Goal: Information Seeking & Learning: Learn about a topic

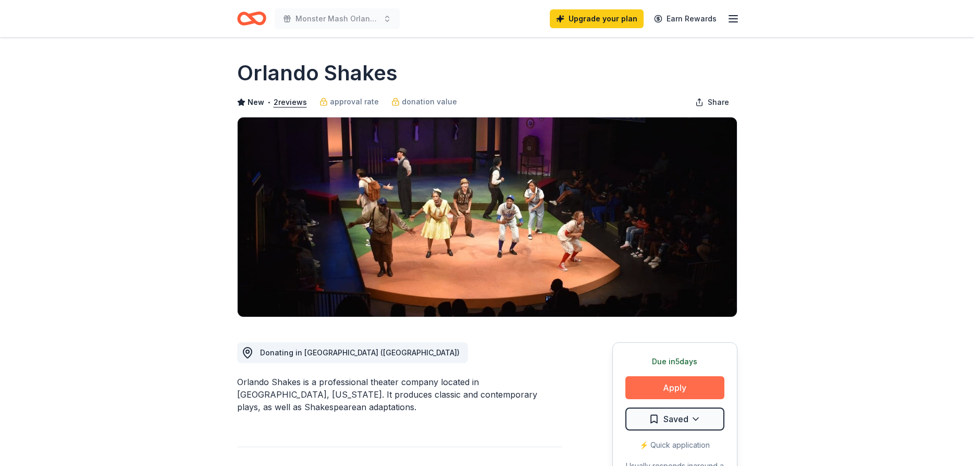
click at [650, 386] on button "Apply" at bounding box center [675, 387] width 99 height 23
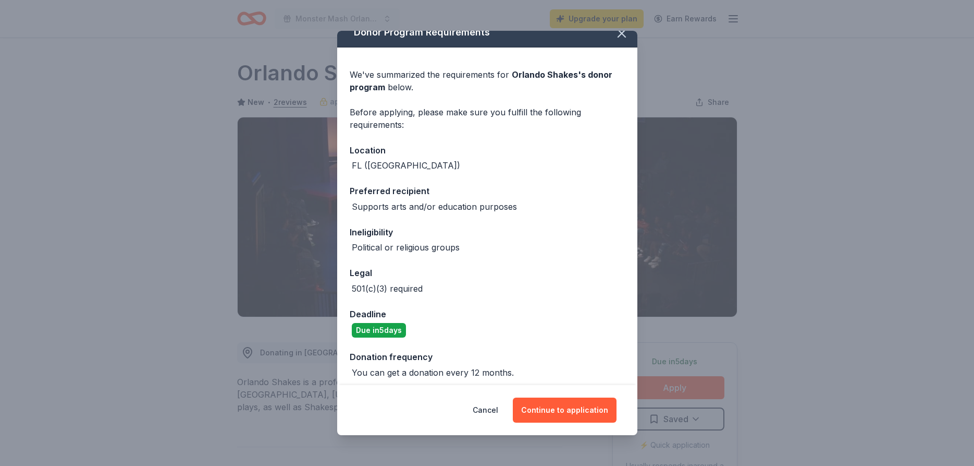
scroll to position [19, 0]
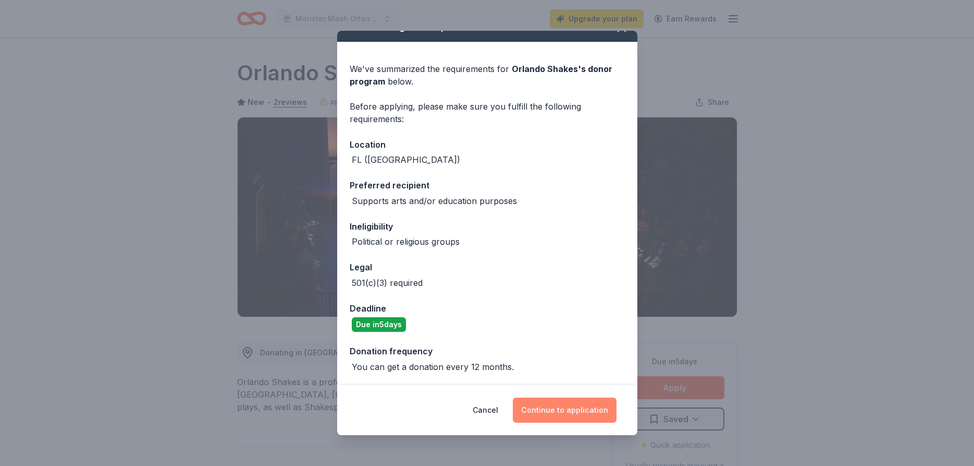
click at [555, 408] on button "Continue to application" at bounding box center [565, 409] width 104 height 25
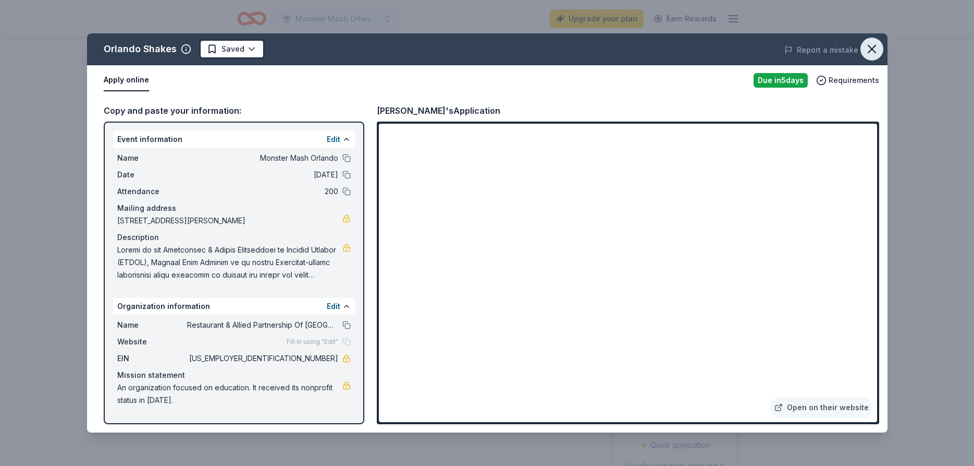
click at [874, 43] on icon "button" at bounding box center [872, 49] width 15 height 15
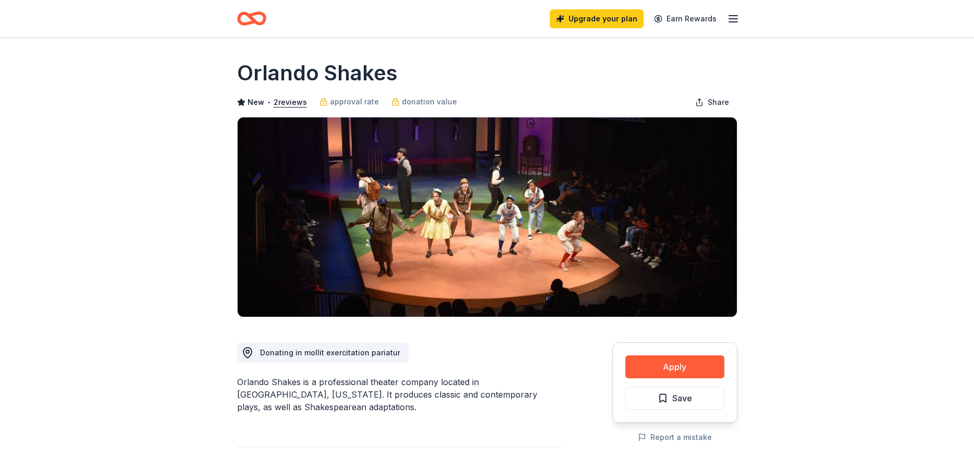
click at [736, 16] on line "button" at bounding box center [733, 16] width 8 height 0
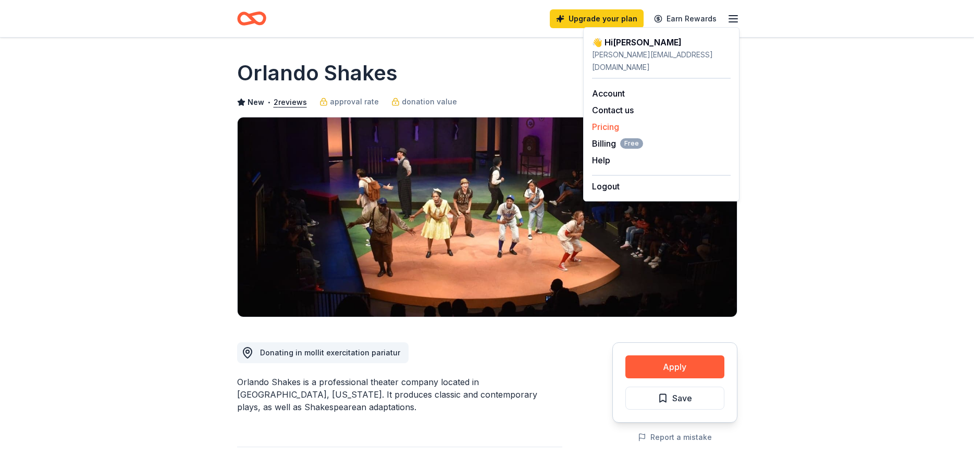
click at [601, 121] on link "Pricing" at bounding box center [605, 126] width 27 height 10
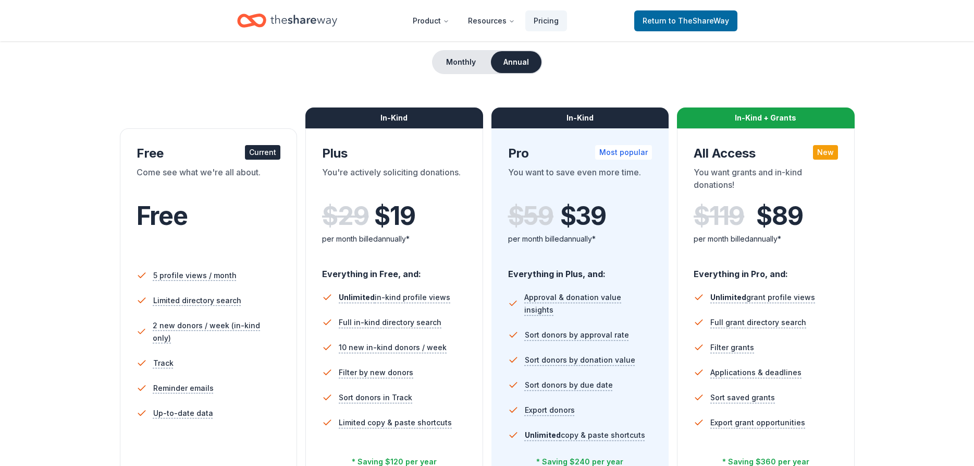
scroll to position [106, 0]
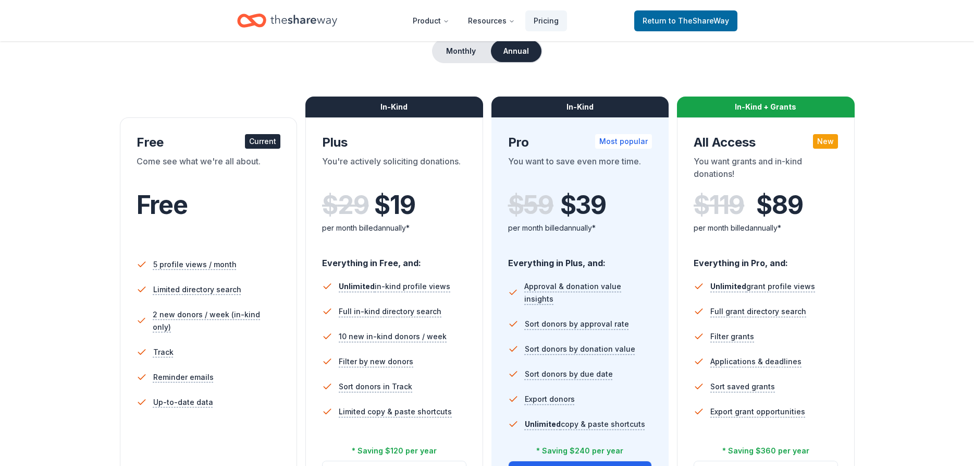
click at [289, 17] on icon "Home" at bounding box center [304, 20] width 67 height 21
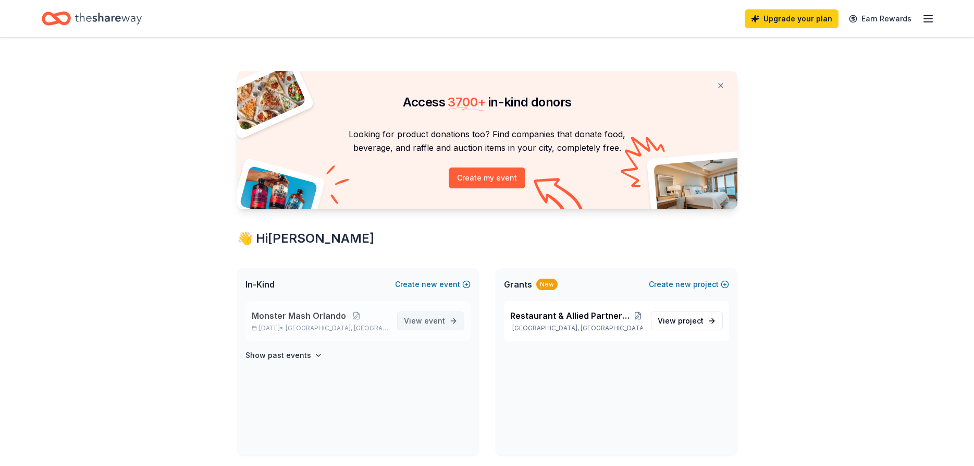
click at [417, 321] on span "View event" at bounding box center [424, 320] width 41 height 13
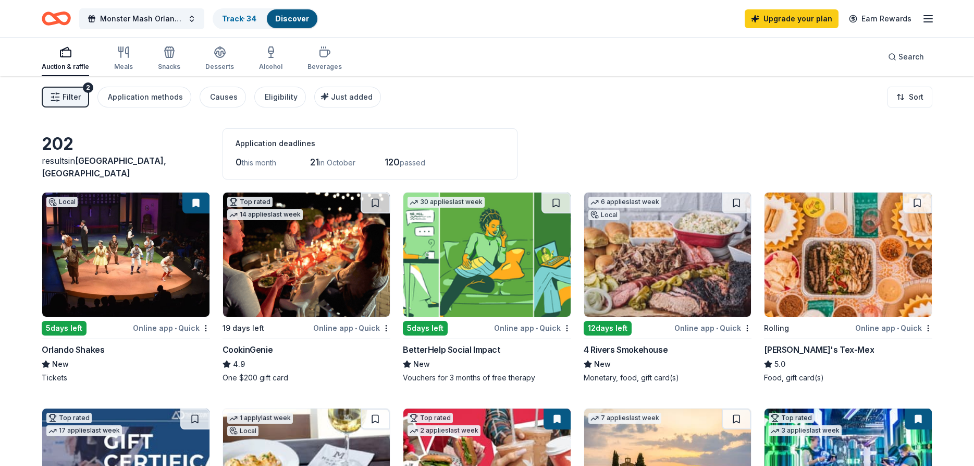
click at [282, 274] on img at bounding box center [306, 254] width 167 height 124
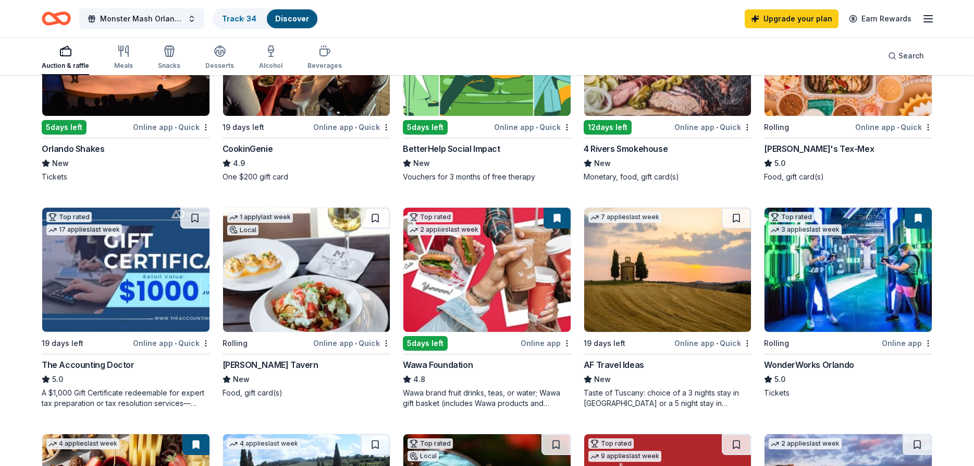
scroll to position [160, 0]
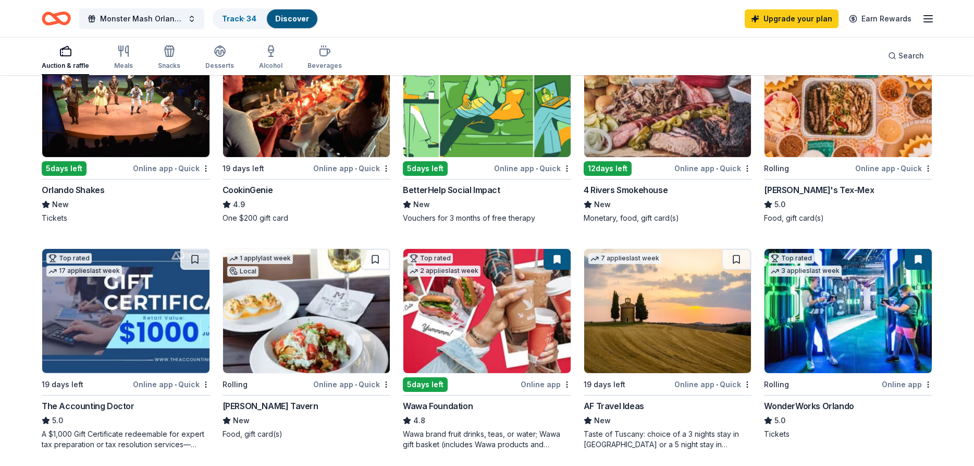
click at [844, 314] on img at bounding box center [848, 311] width 167 height 124
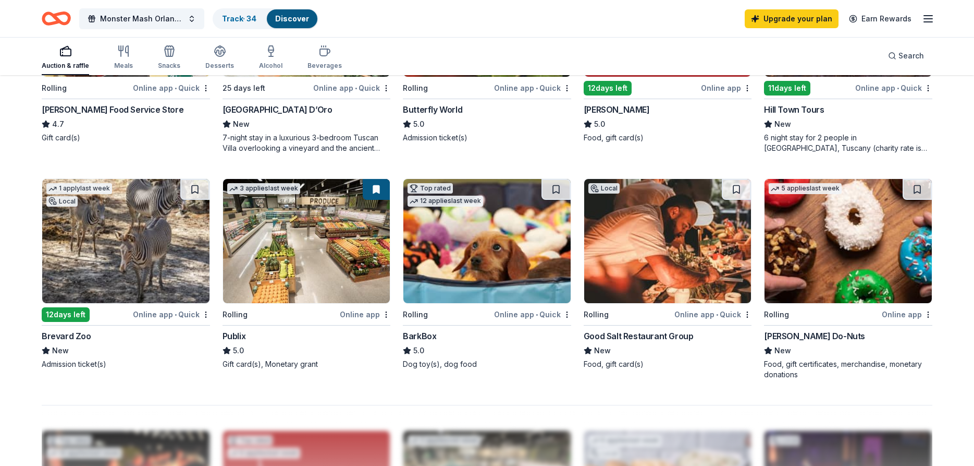
scroll to position [691, 0]
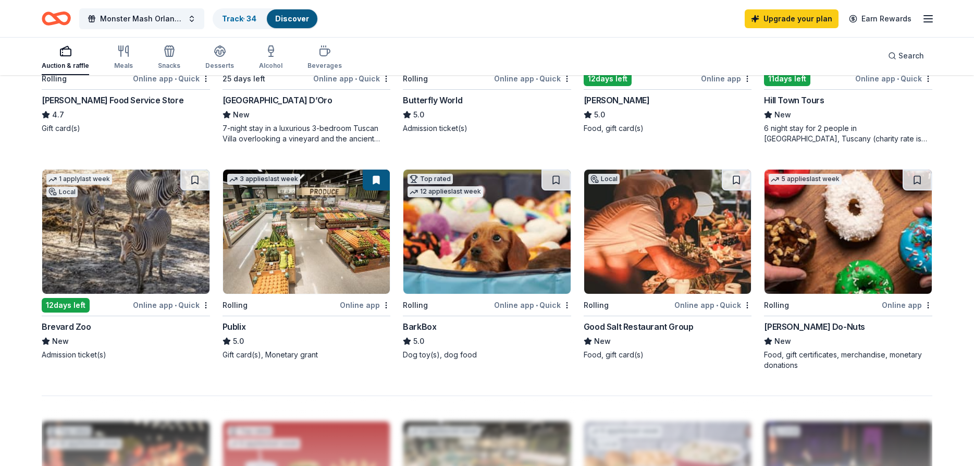
click at [291, 228] on img at bounding box center [306, 231] width 167 height 124
click at [148, 19] on span "Monster Mash Orlando" at bounding box center [141, 19] width 83 height 13
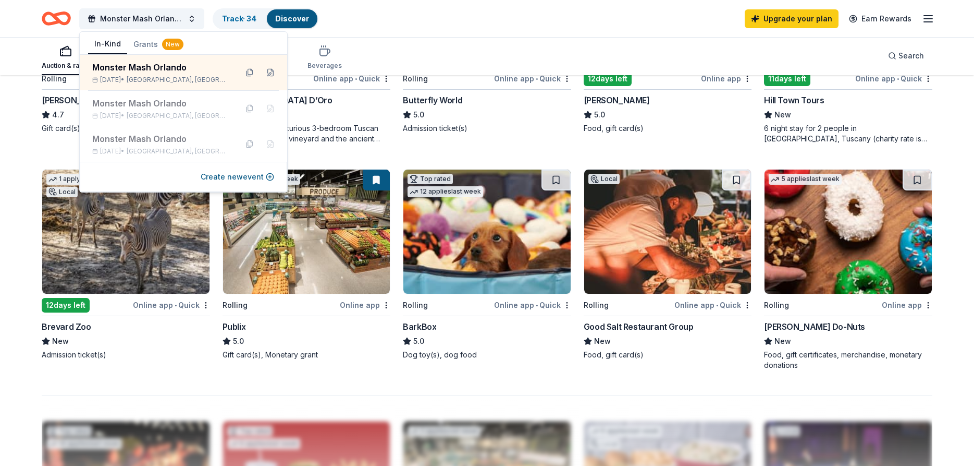
click at [58, 15] on icon "Home" at bounding box center [61, 18] width 16 height 10
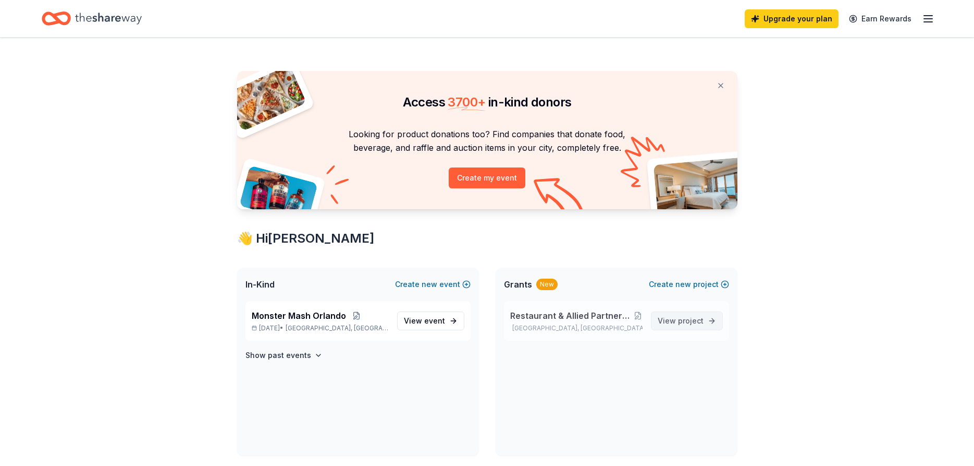
click at [668, 322] on span "View project" at bounding box center [681, 320] width 46 height 13
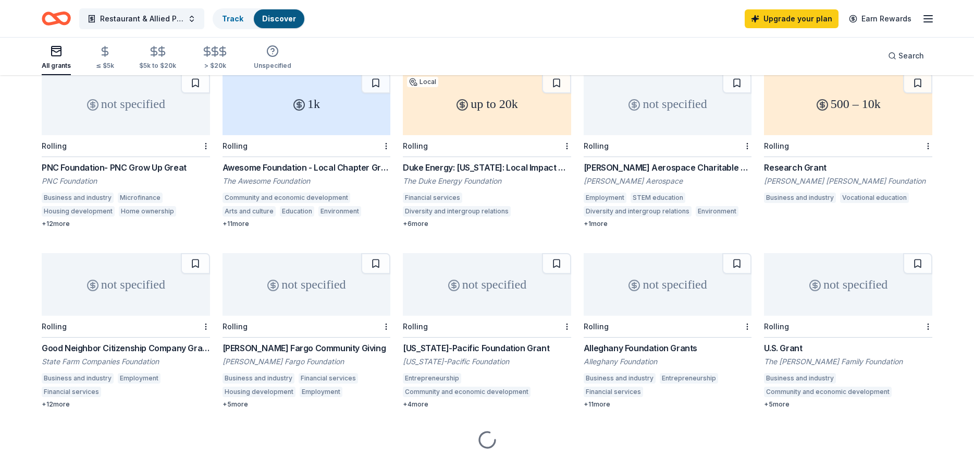
scroll to position [127, 0]
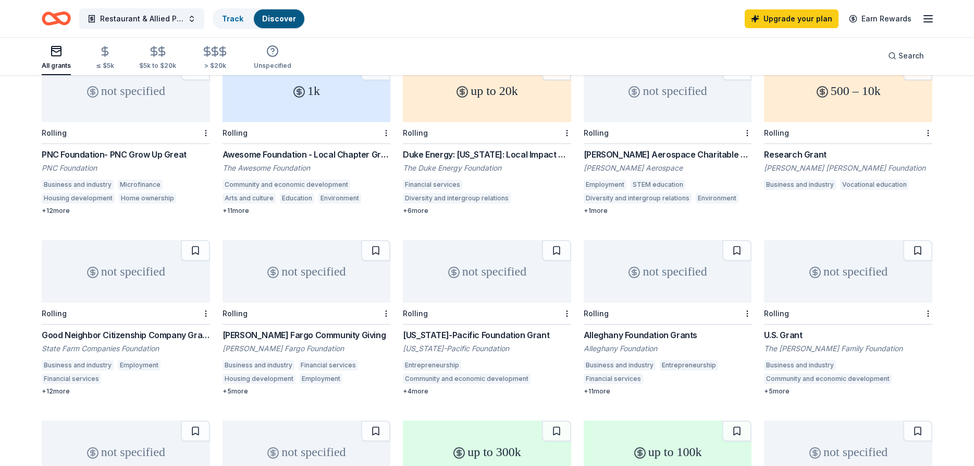
click at [480, 267] on div "not specified" at bounding box center [487, 271] width 168 height 63
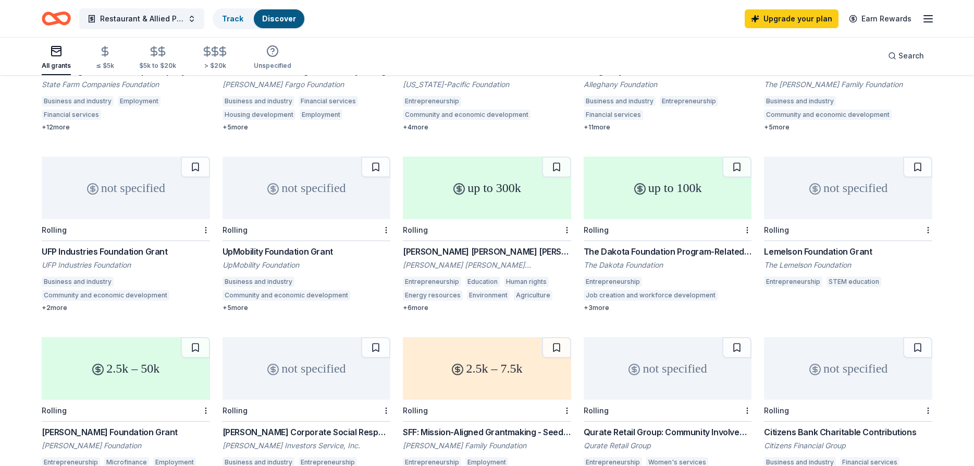
scroll to position [393, 0]
click at [468, 184] on div "up to 300k" at bounding box center [487, 185] width 168 height 63
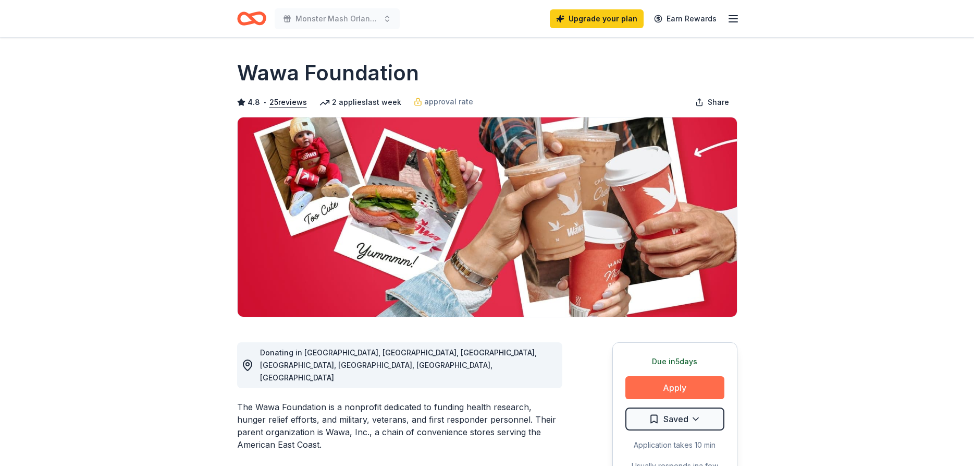
click at [677, 389] on button "Apply" at bounding box center [675, 387] width 99 height 23
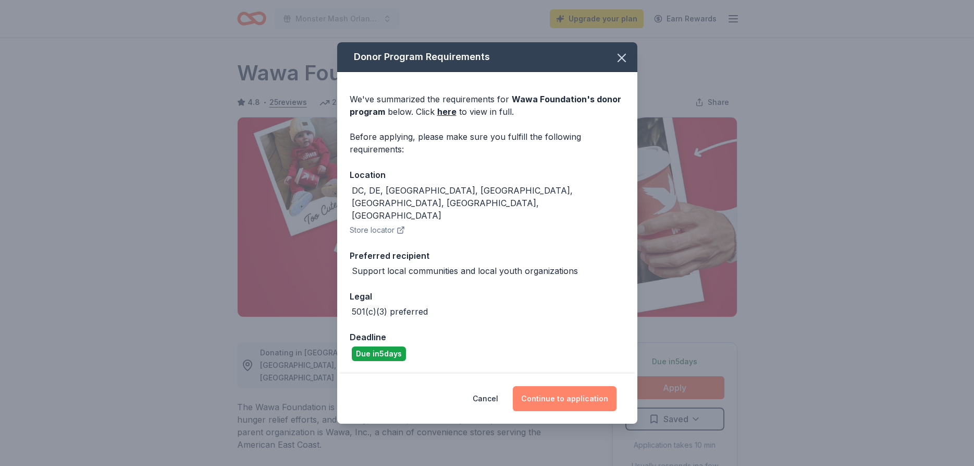
click at [554, 390] on button "Continue to application" at bounding box center [565, 398] width 104 height 25
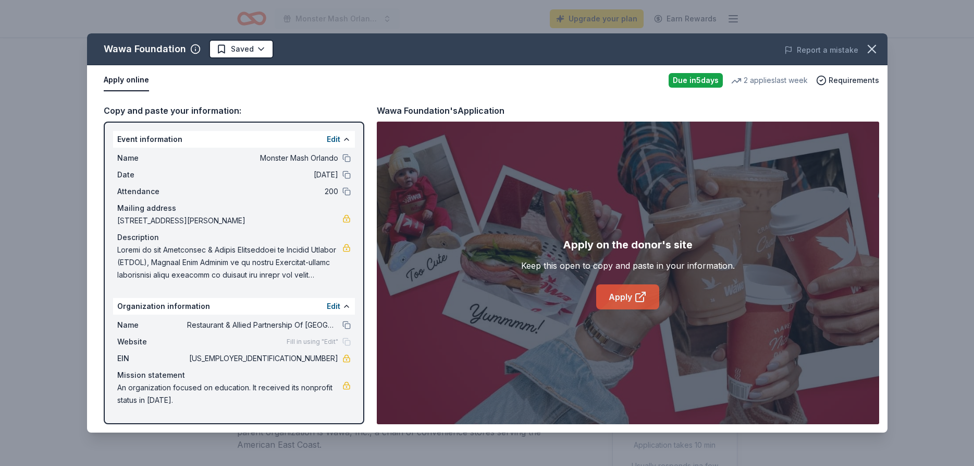
click at [619, 295] on link "Apply" at bounding box center [627, 296] width 63 height 25
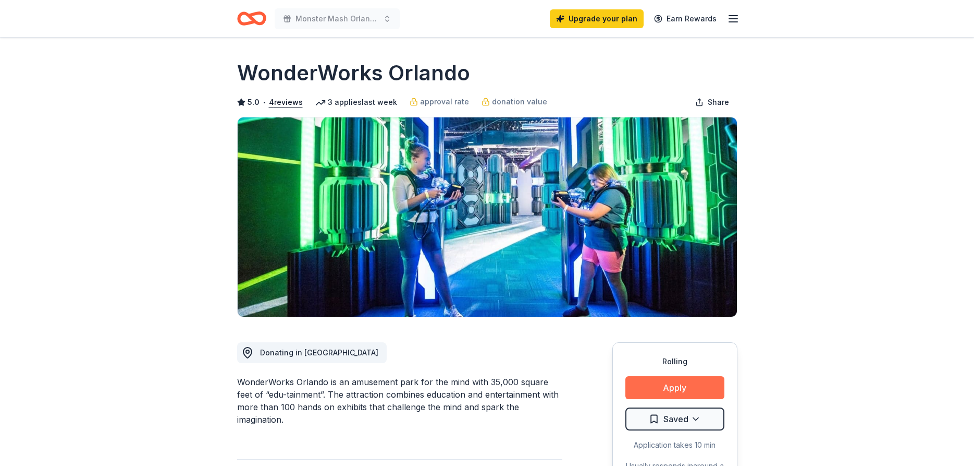
click at [688, 384] on button "Apply" at bounding box center [675, 387] width 99 height 23
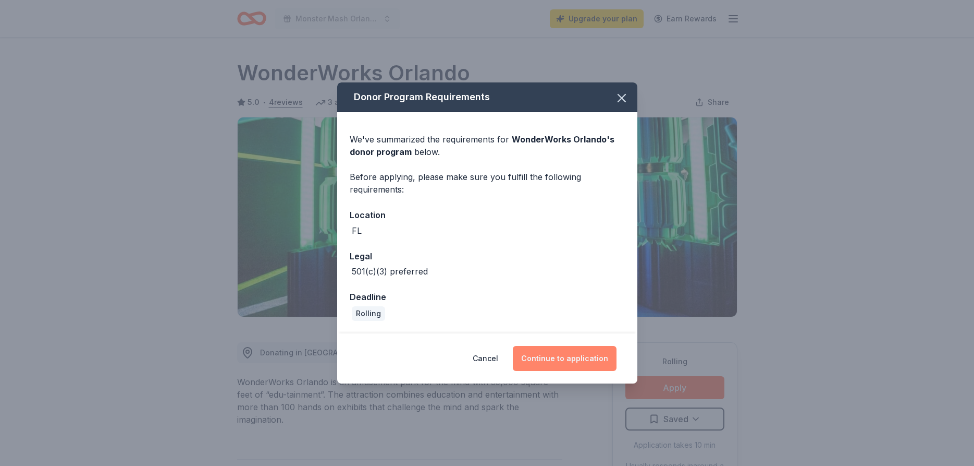
click at [557, 360] on button "Continue to application" at bounding box center [565, 358] width 104 height 25
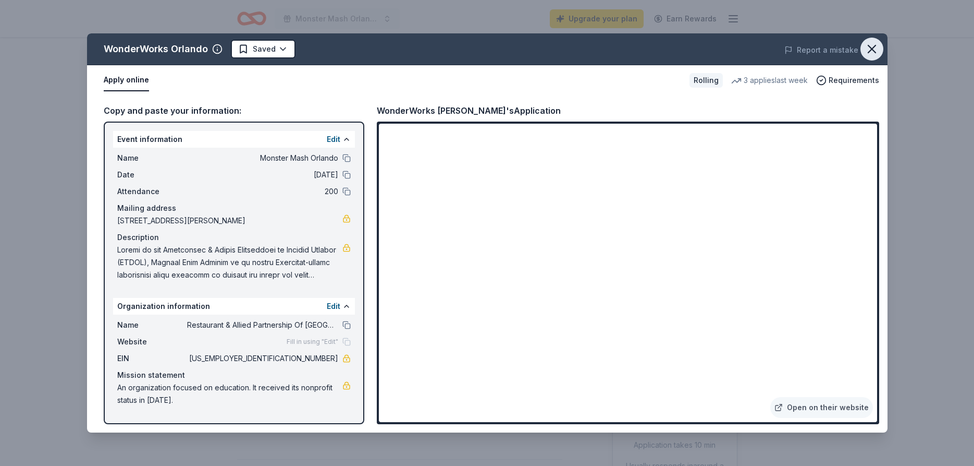
click at [871, 45] on icon "button" at bounding box center [872, 49] width 15 height 15
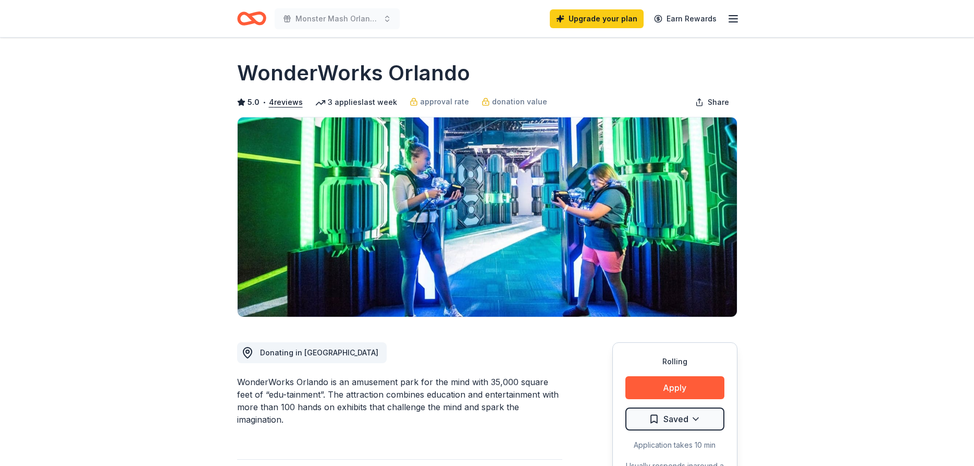
click at [741, 15] on div "Monster Mash Orlando Upgrade your plan Earn Rewards" at bounding box center [488, 18] width 534 height 37
click at [737, 17] on icon "button" at bounding box center [733, 19] width 13 height 13
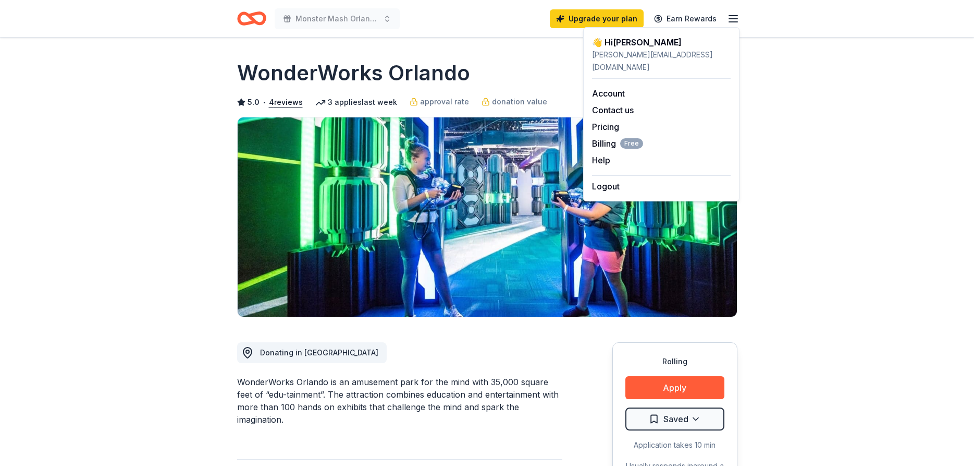
click at [255, 15] on icon "Home" at bounding box center [256, 18] width 16 height 10
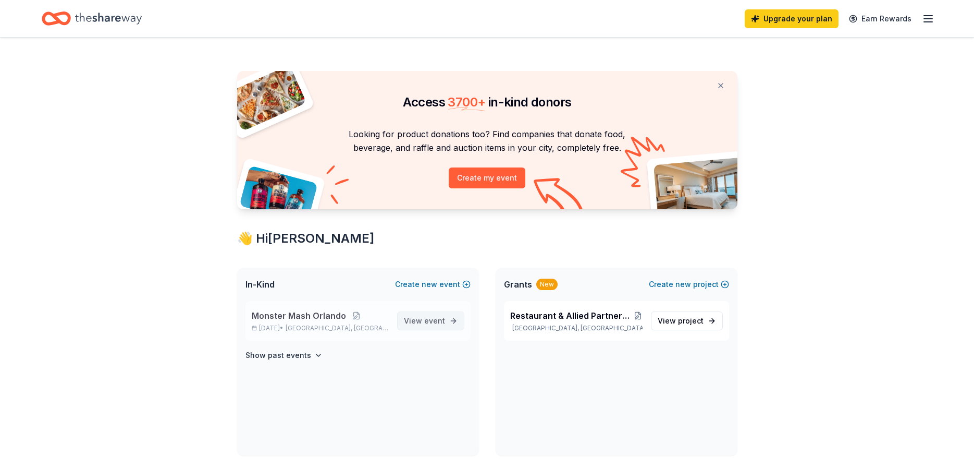
click at [412, 323] on span "View event" at bounding box center [424, 320] width 41 height 13
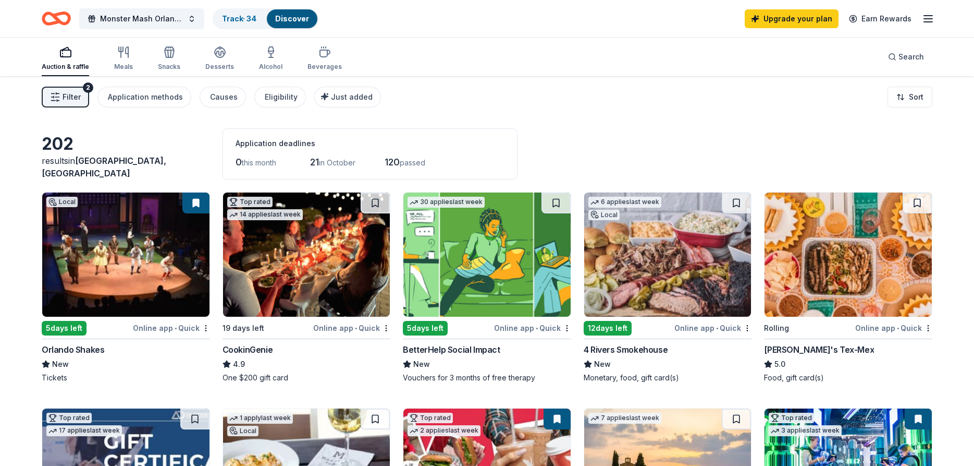
click at [660, 250] on img at bounding box center [667, 254] width 167 height 124
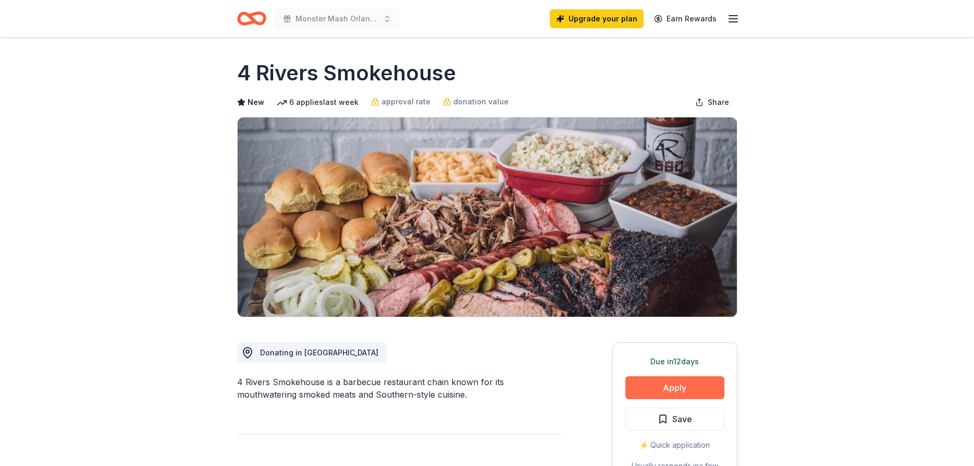
click at [677, 386] on button "Apply" at bounding box center [675, 387] width 99 height 23
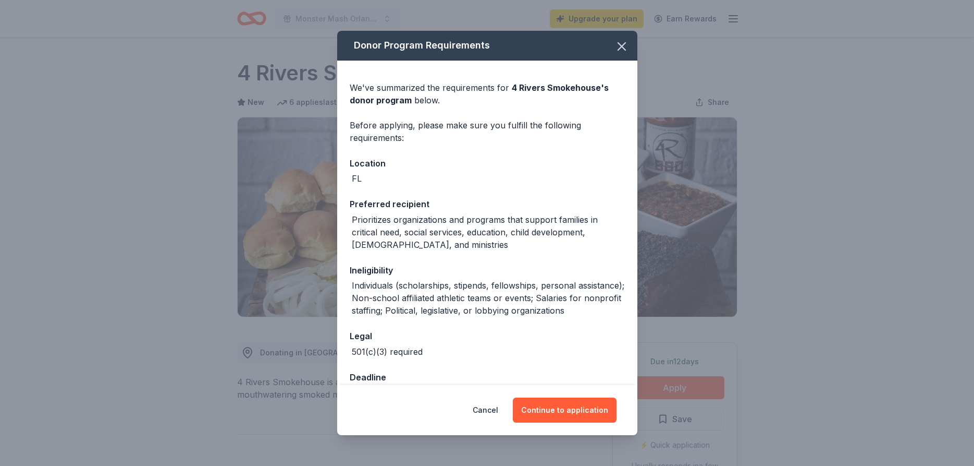
scroll to position [28, 0]
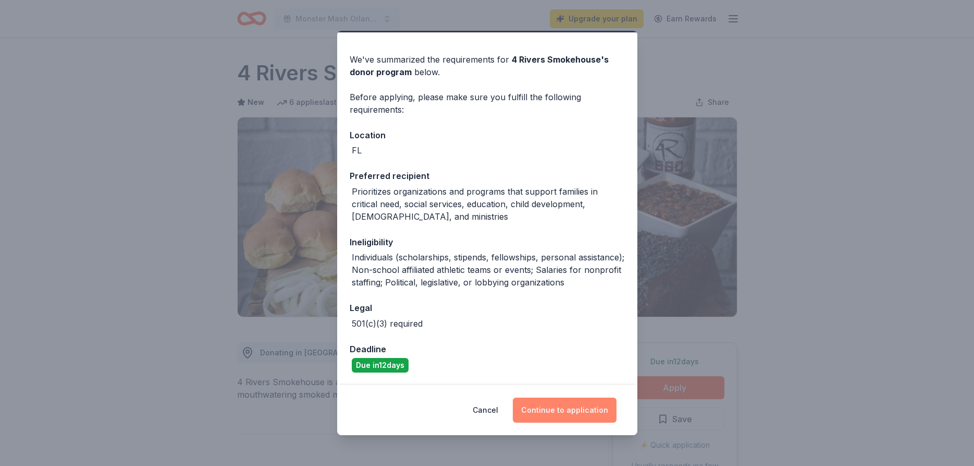
click at [543, 411] on button "Continue to application" at bounding box center [565, 409] width 104 height 25
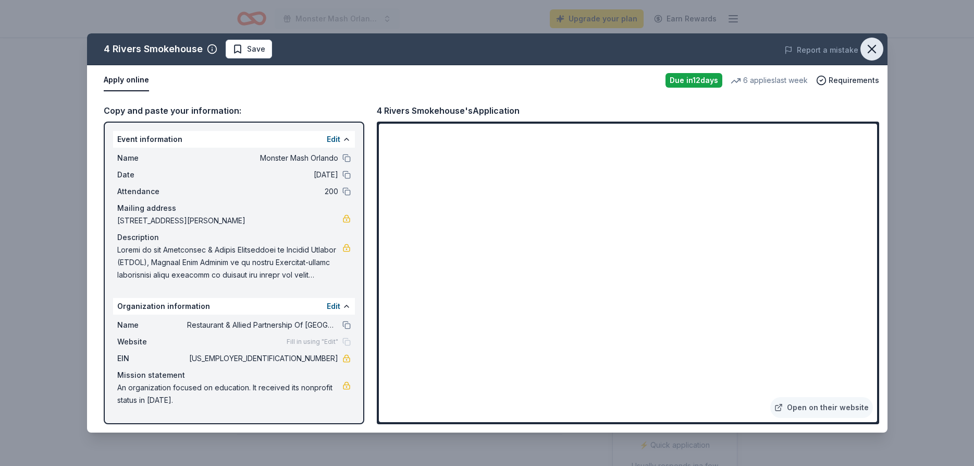
click at [877, 46] on icon "button" at bounding box center [872, 49] width 15 height 15
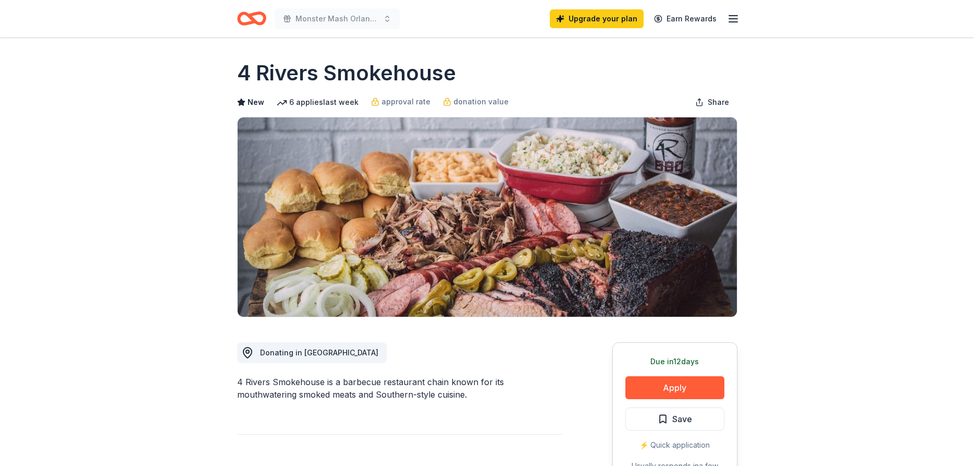
click at [255, 17] on icon "Home" at bounding box center [251, 18] width 29 height 25
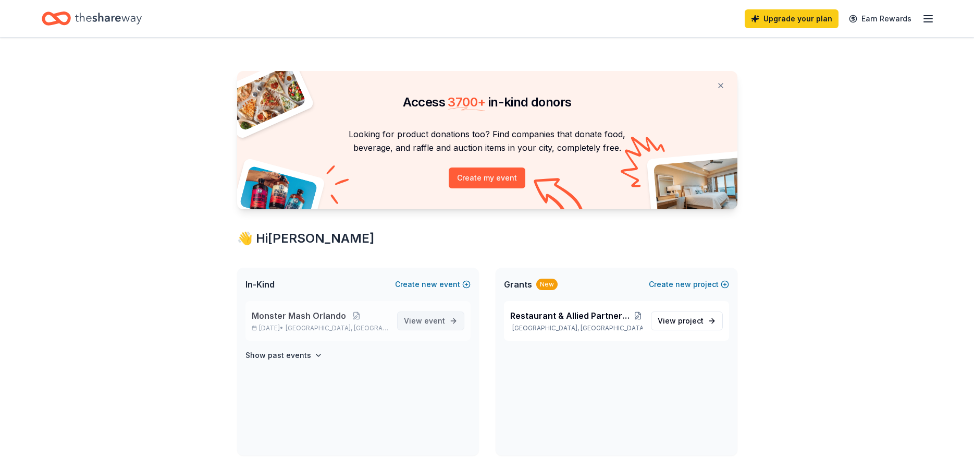
click at [418, 321] on span "View event" at bounding box center [424, 320] width 41 height 13
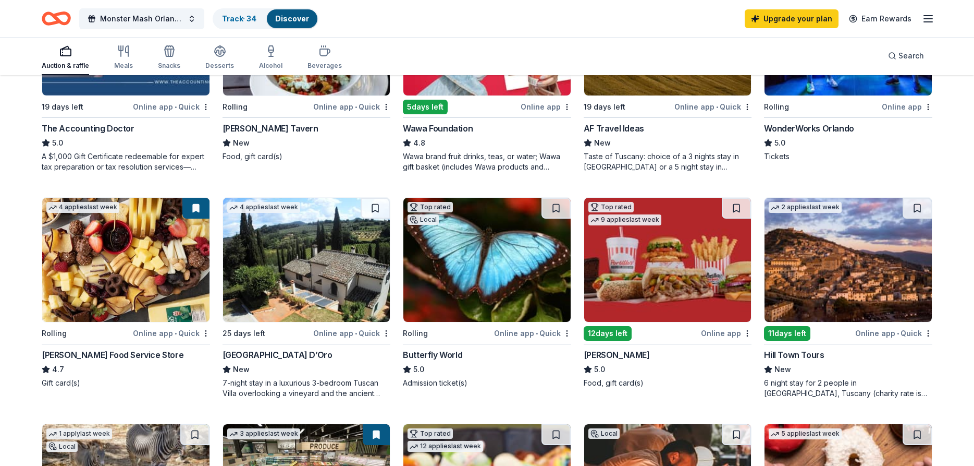
scroll to position [479, 0]
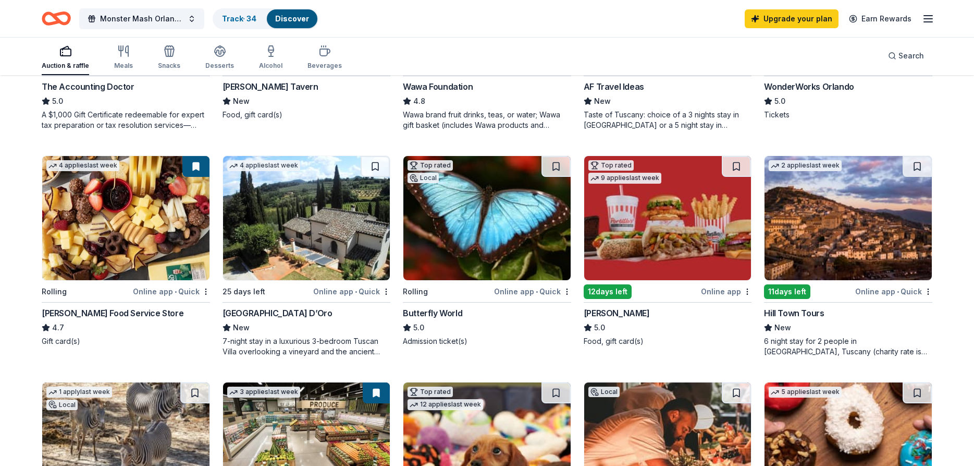
click at [97, 222] on img at bounding box center [125, 218] width 167 height 124
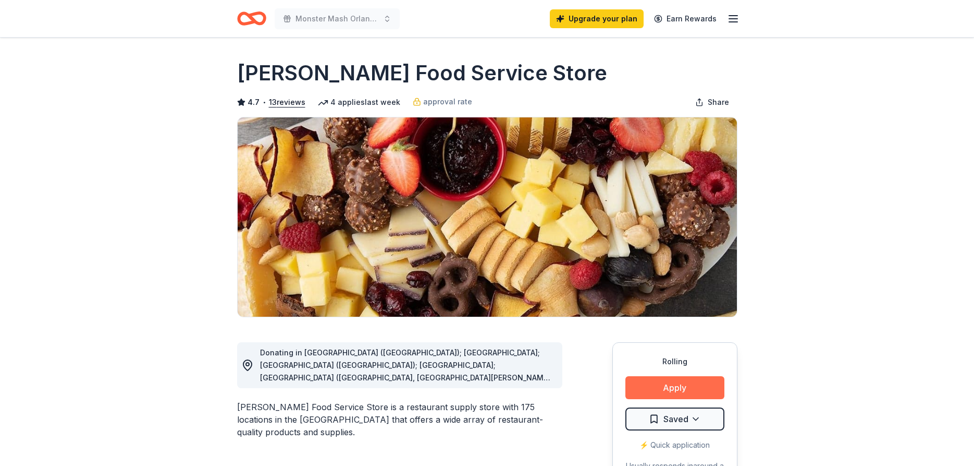
click at [653, 381] on button "Apply" at bounding box center [675, 387] width 99 height 23
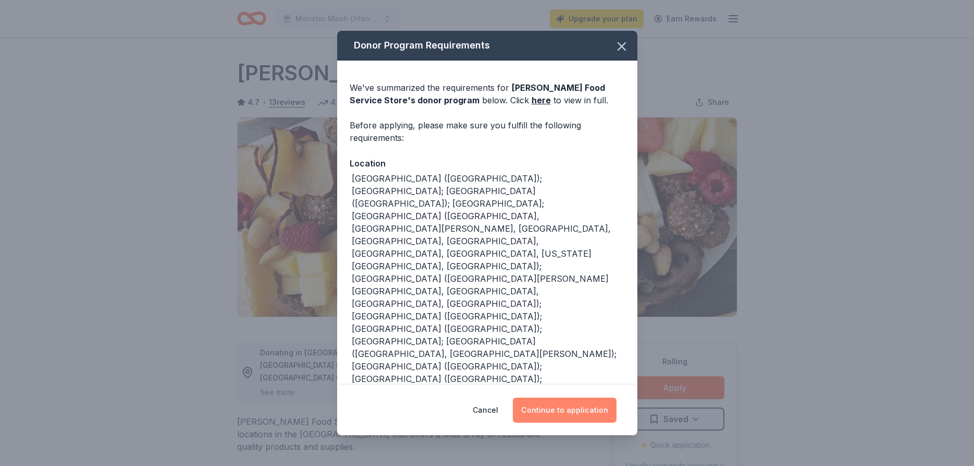
click at [553, 406] on button "Continue to application" at bounding box center [565, 409] width 104 height 25
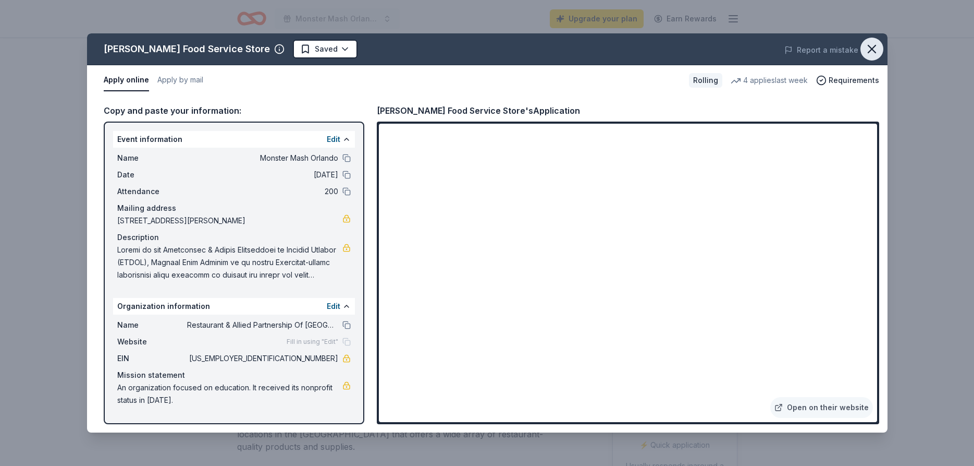
click at [868, 50] on icon "button" at bounding box center [872, 49] width 15 height 15
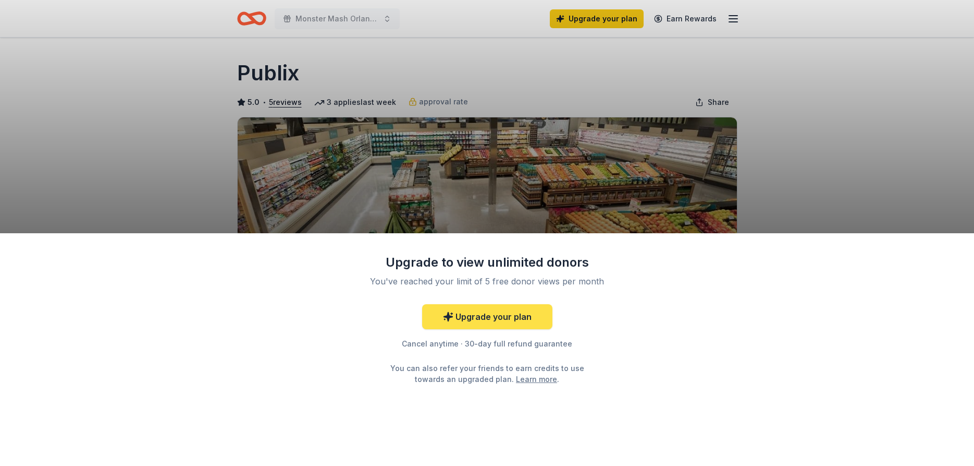
click at [502, 314] on link "Upgrade your plan" at bounding box center [487, 316] width 130 height 25
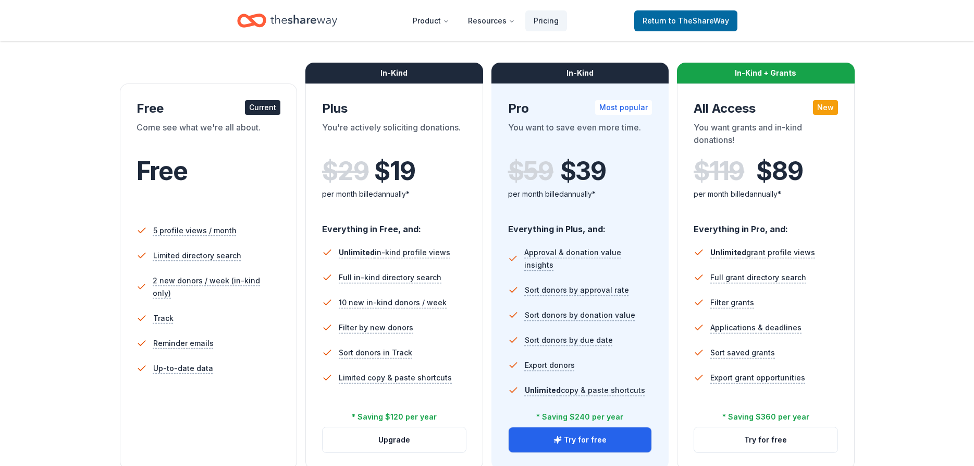
scroll to position [160, 0]
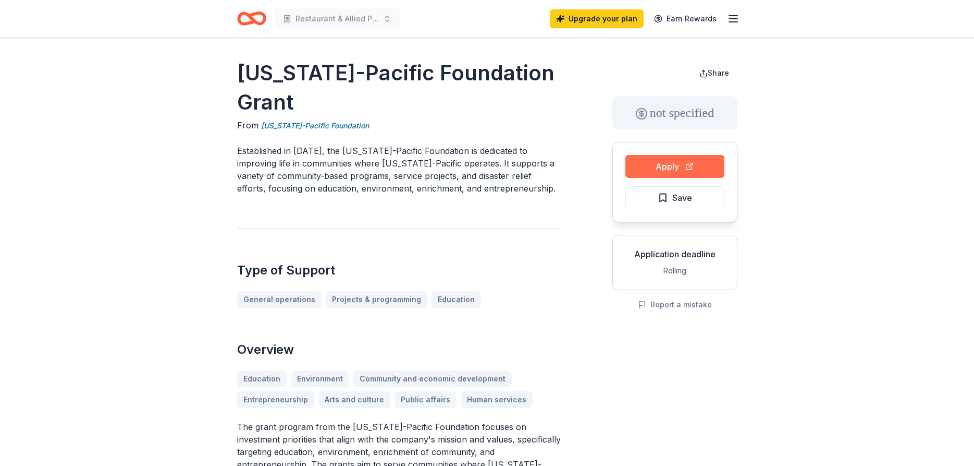
click at [662, 162] on button "Apply" at bounding box center [675, 166] width 99 height 23
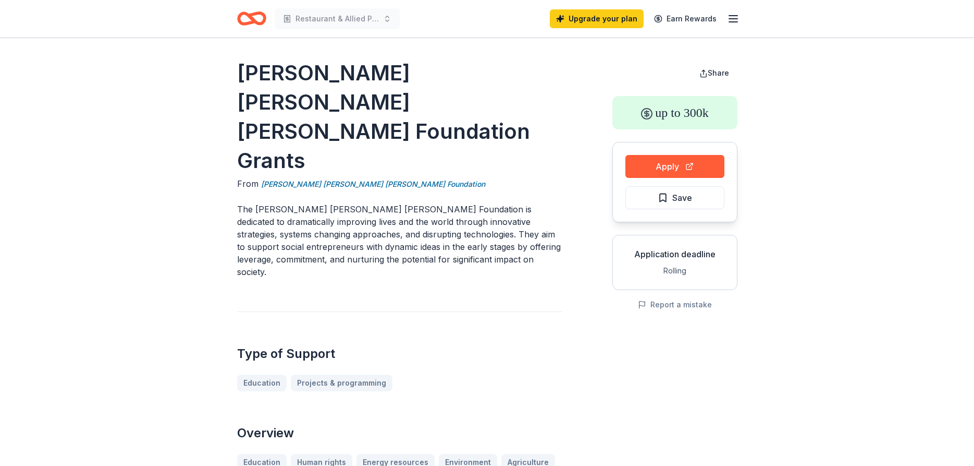
drag, startPoint x: 242, startPoint y: 69, endPoint x: 276, endPoint y: 117, distance: 58.7
click at [239, 72] on h1 "[PERSON_NAME] [PERSON_NAME] [PERSON_NAME] Foundation Grants" at bounding box center [399, 116] width 325 height 117
drag, startPoint x: 237, startPoint y: 152, endPoint x: 296, endPoint y: 185, distance: 67.7
click at [297, 203] on p "The [PERSON_NAME] [PERSON_NAME] [PERSON_NAME] Foundation is dedicated to dramat…" at bounding box center [399, 240] width 325 height 75
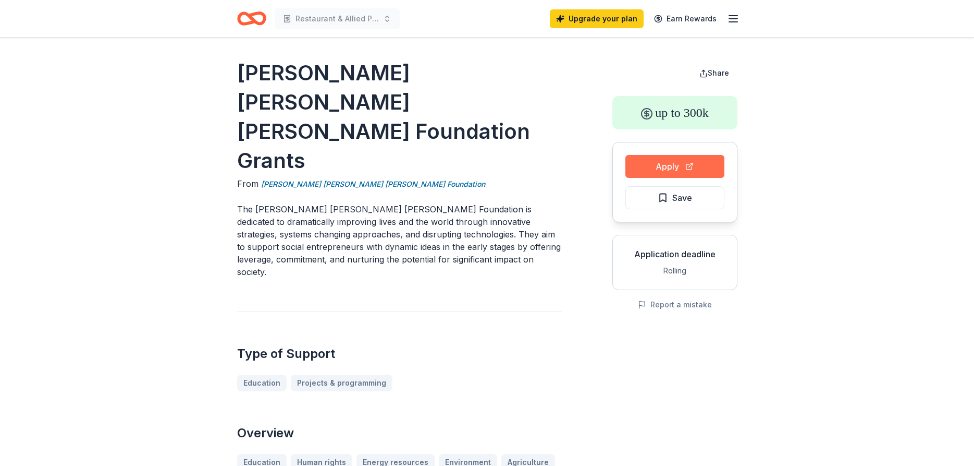
click at [668, 164] on button "Apply" at bounding box center [675, 166] width 99 height 23
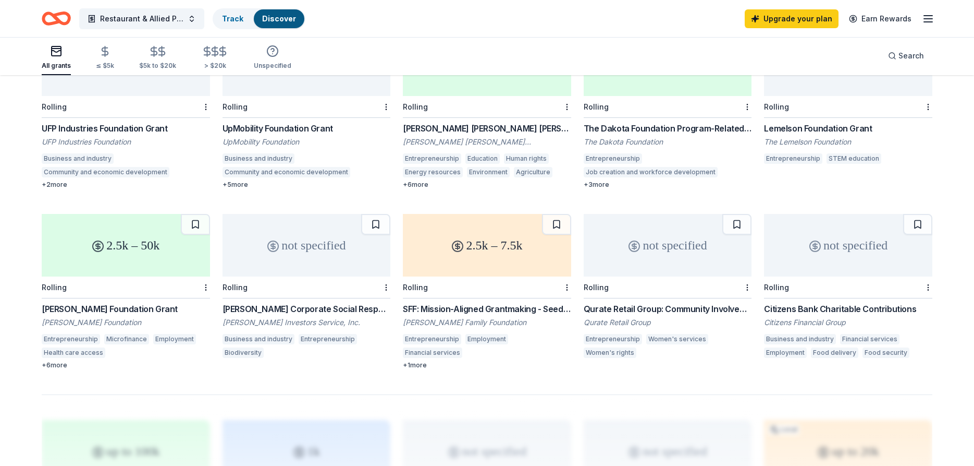
scroll to position [532, 0]
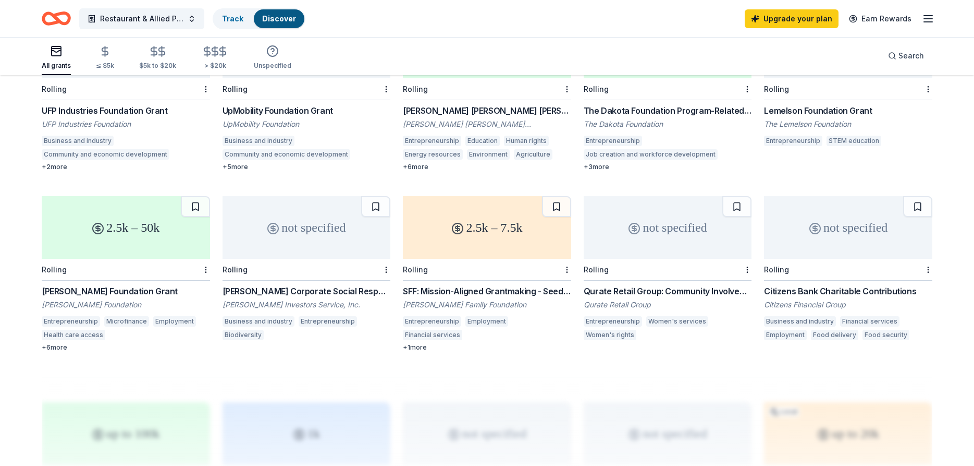
click at [262, 236] on div "not specified" at bounding box center [307, 227] width 168 height 63
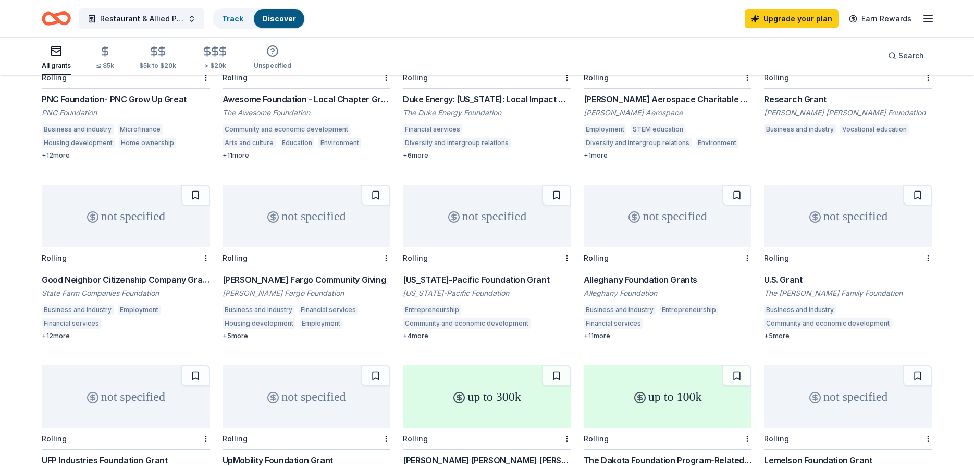
scroll to position [266, 0]
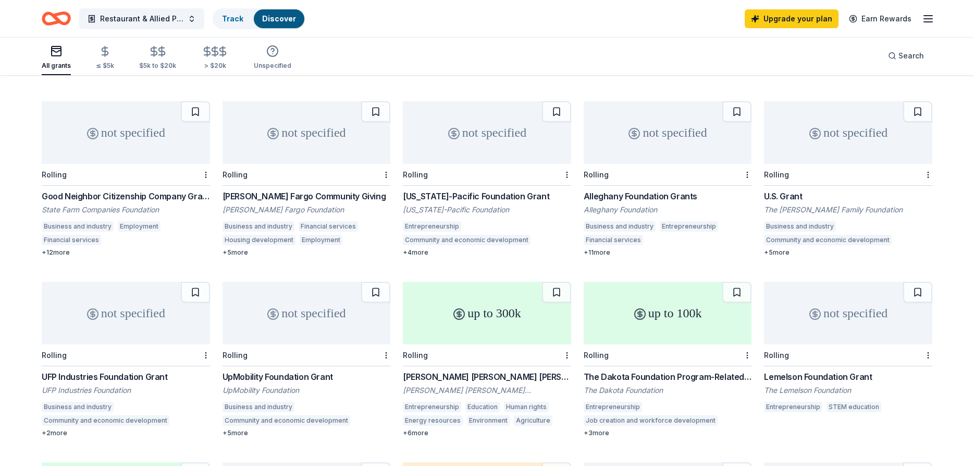
click at [801, 164] on div "Rolling" at bounding box center [848, 175] width 168 height 22
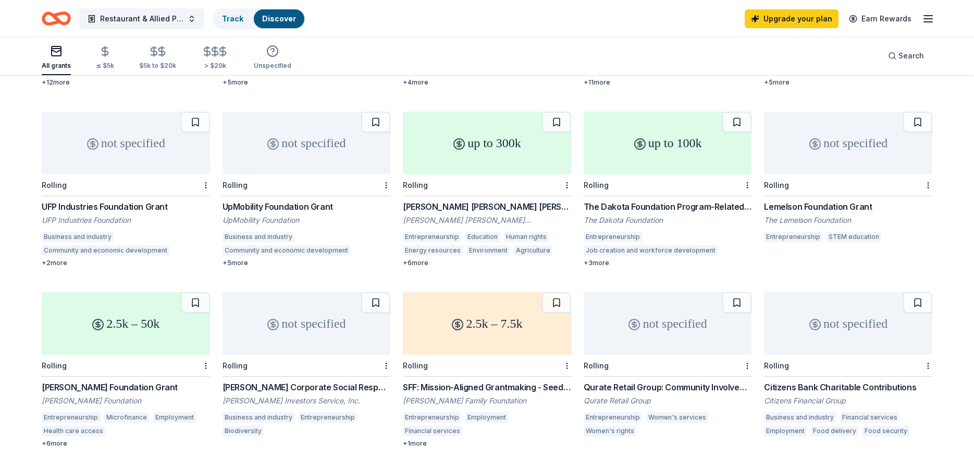
scroll to position [479, 0]
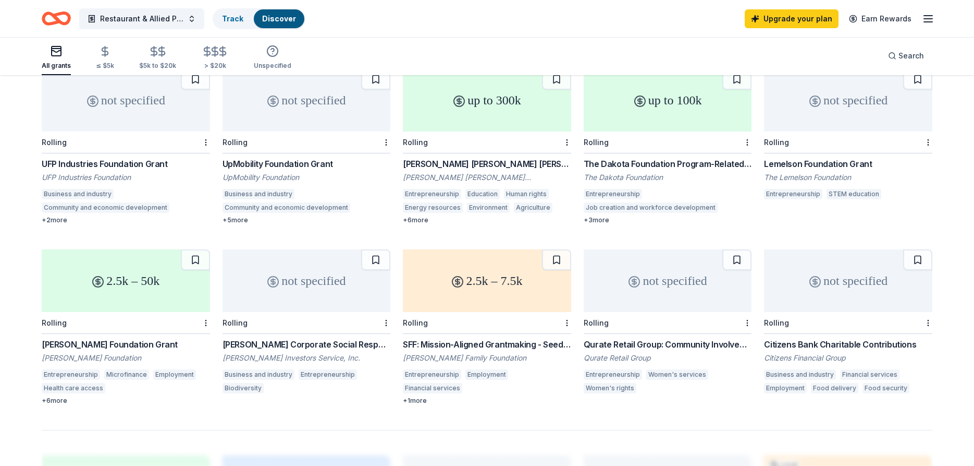
click at [473, 294] on div "2.5k – 7.5k" at bounding box center [487, 280] width 168 height 63
click at [233, 17] on link "Track" at bounding box center [232, 18] width 21 height 9
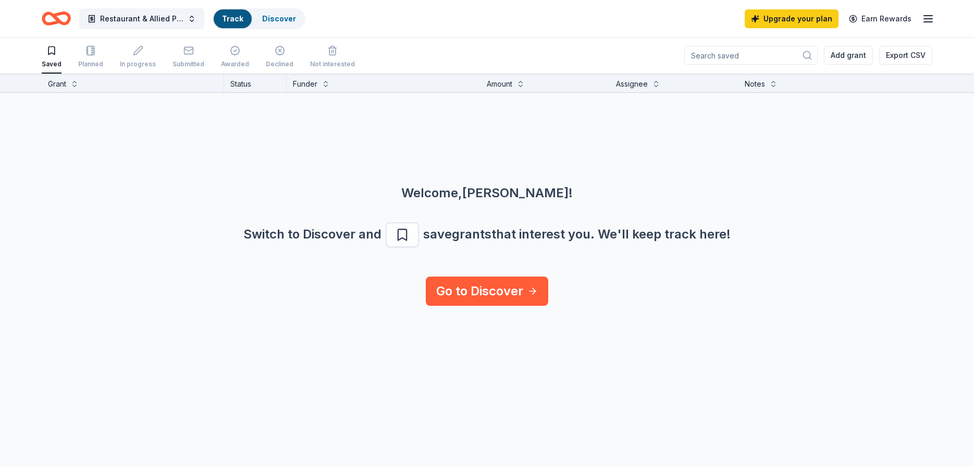
scroll to position [1, 0]
click at [273, 22] on link "Discover" at bounding box center [279, 18] width 34 height 9
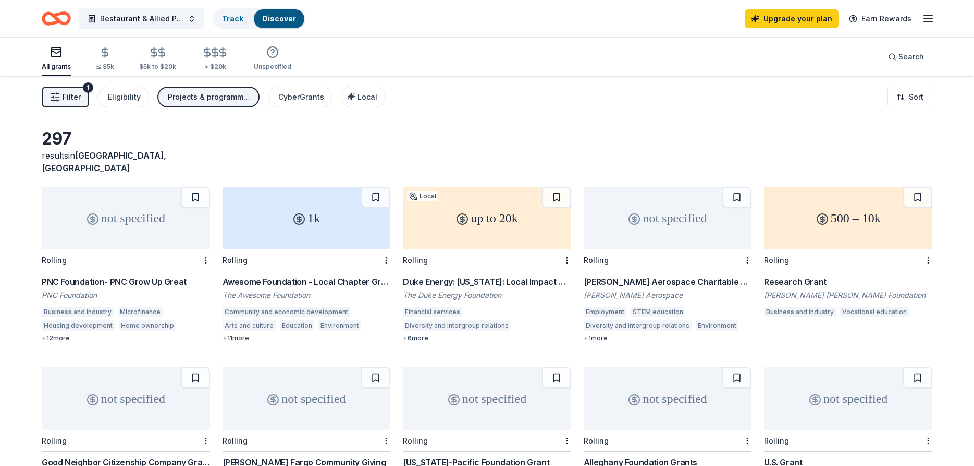
click at [50, 97] on icon "button" at bounding box center [55, 97] width 10 height 10
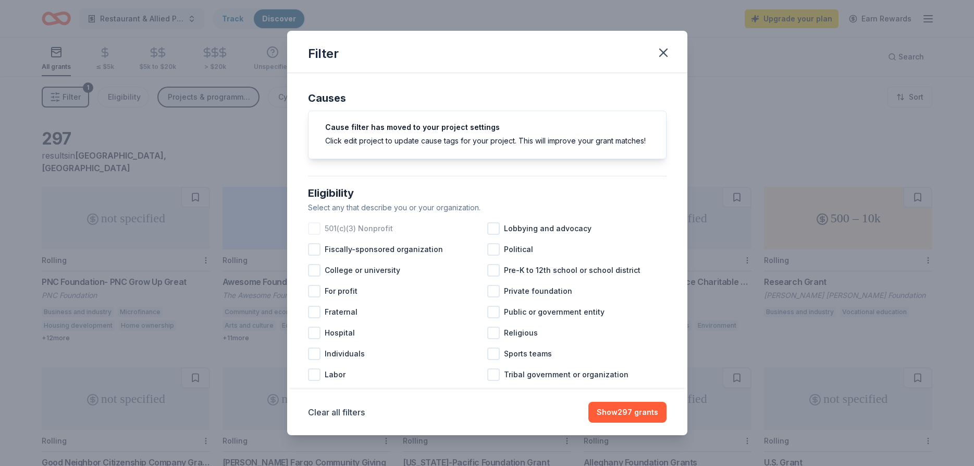
click at [316, 229] on div at bounding box center [314, 228] width 13 height 13
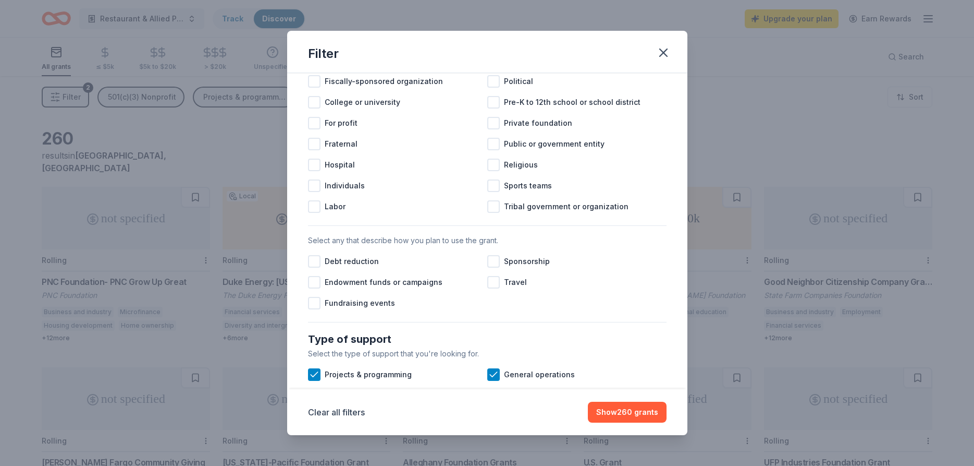
scroll to position [188, 0]
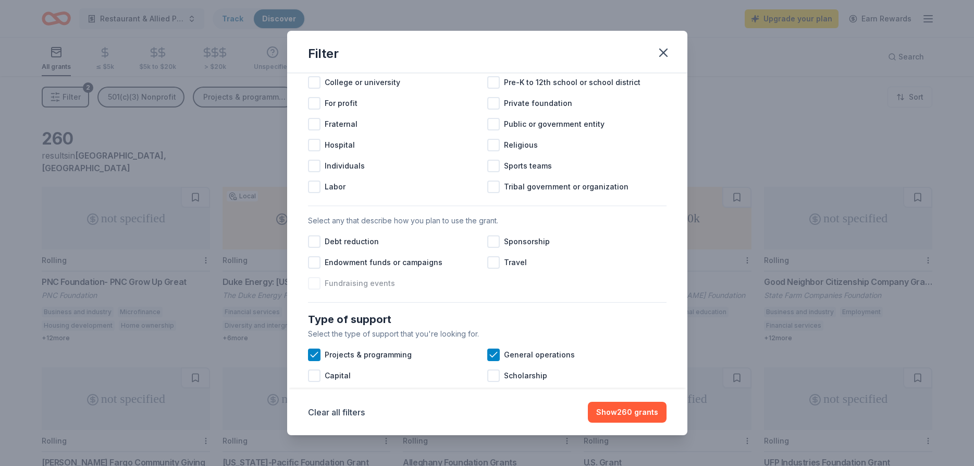
click at [318, 285] on div at bounding box center [314, 283] width 13 height 13
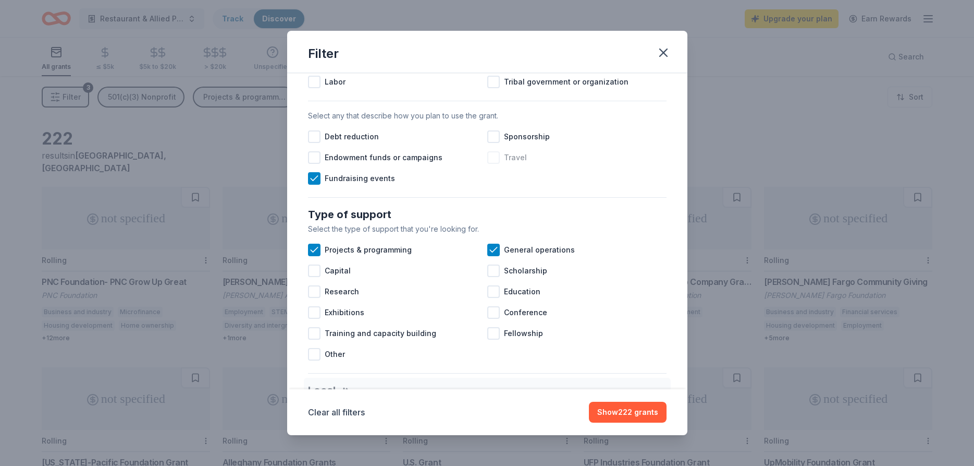
scroll to position [313, 0]
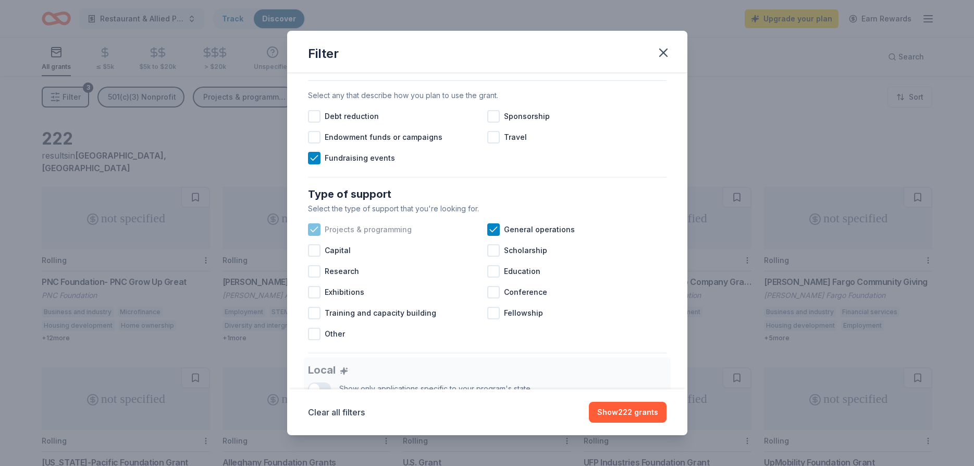
click at [308, 231] on div at bounding box center [314, 229] width 13 height 13
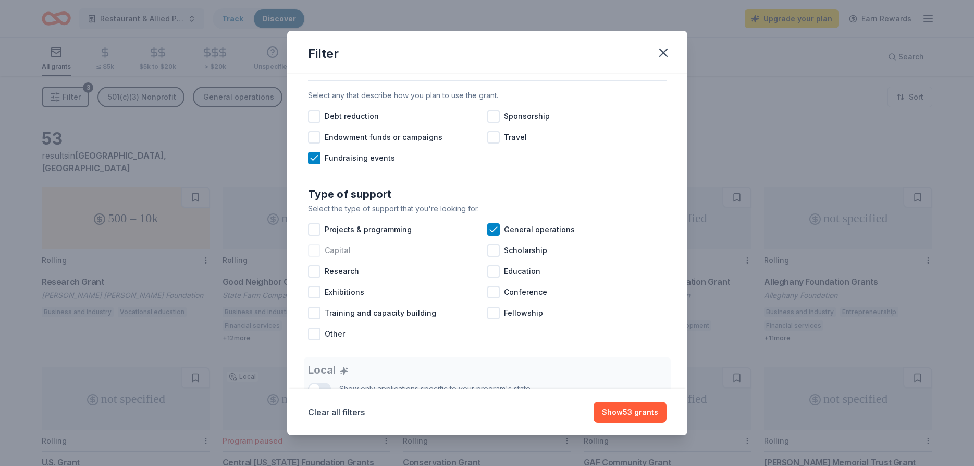
click at [312, 251] on div at bounding box center [314, 250] width 13 height 13
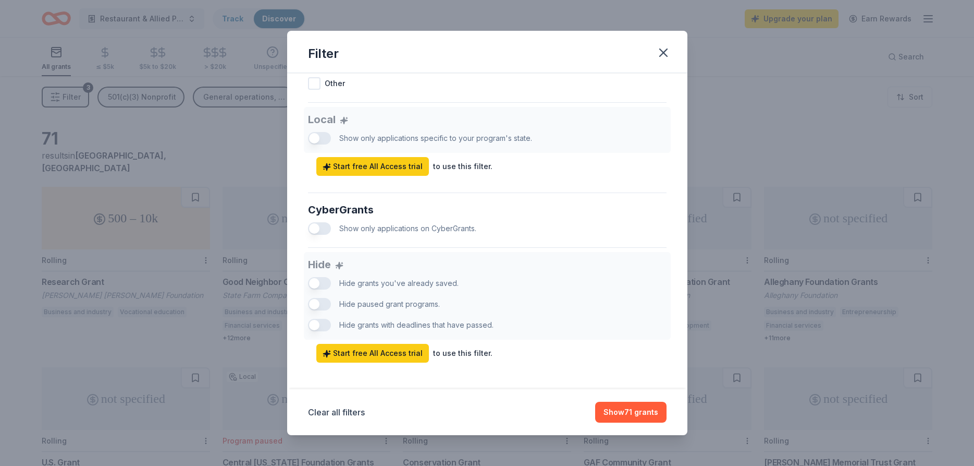
scroll to position [570, 0]
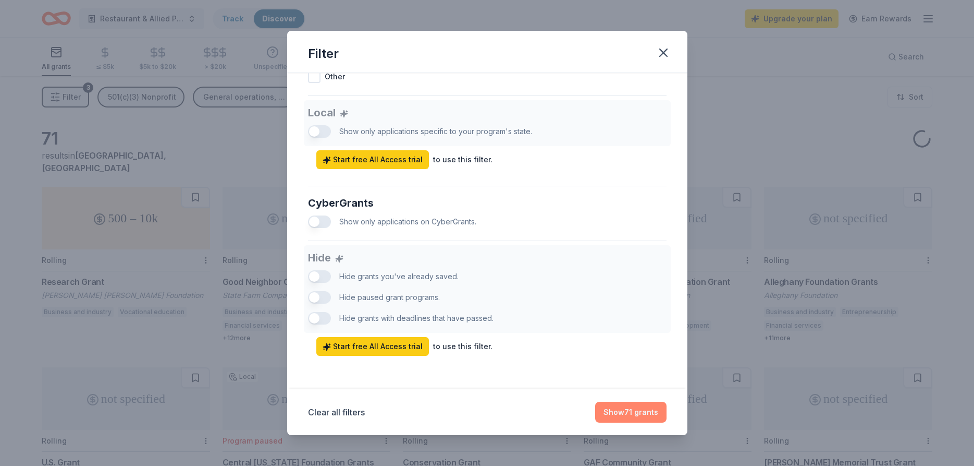
click at [633, 412] on button "Show 71 grants" at bounding box center [630, 411] width 71 height 21
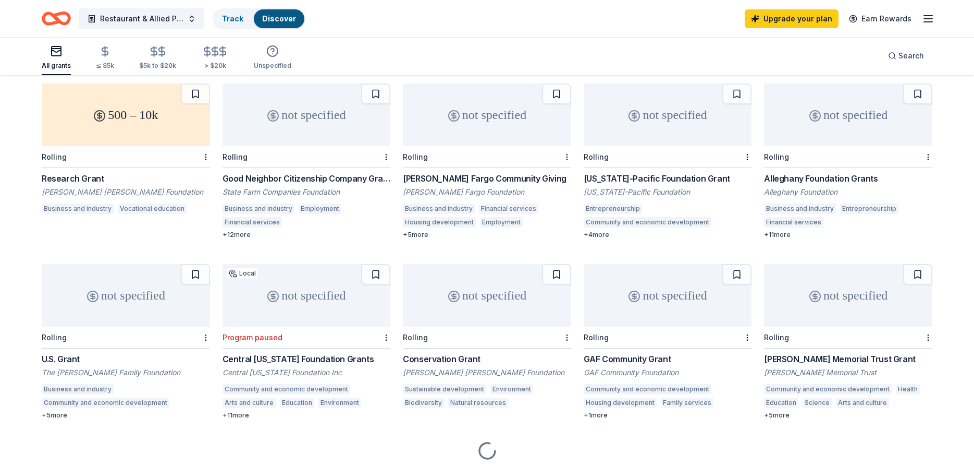
scroll to position [106, 0]
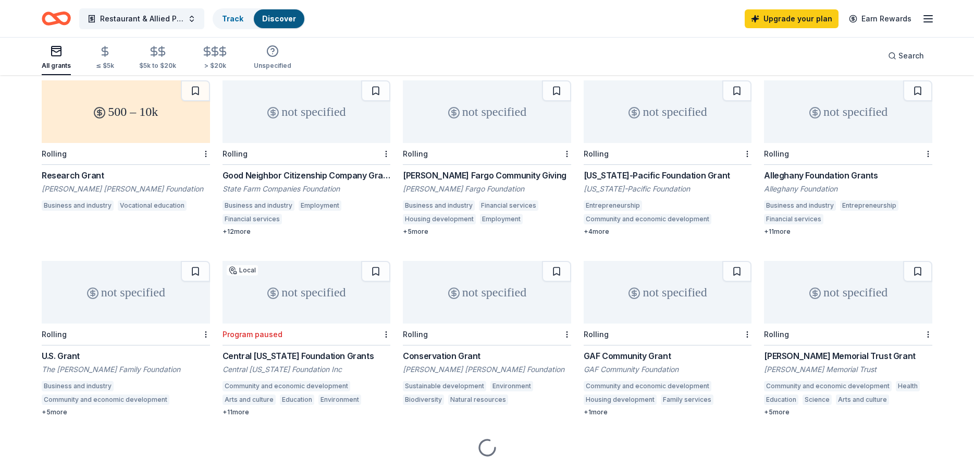
click at [297, 200] on div "Business and industry Employment Financial services Community and economic deve…" at bounding box center [307, 213] width 168 height 27
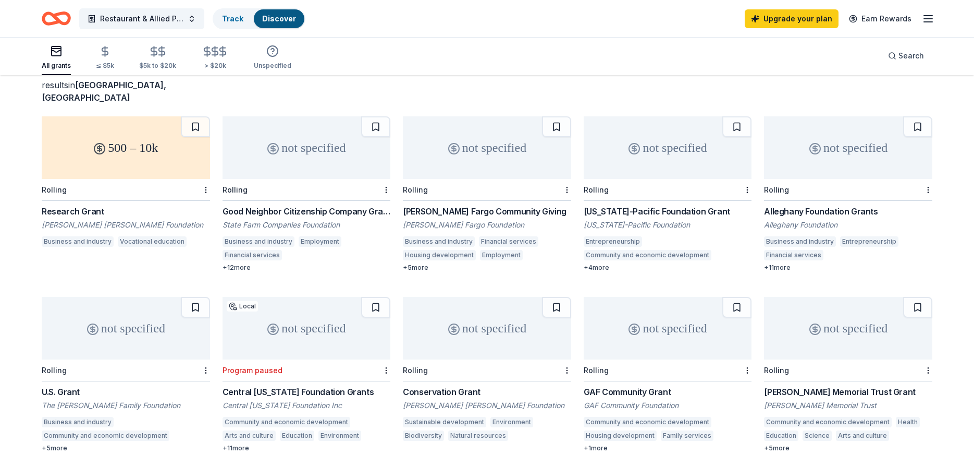
scroll to position [53, 0]
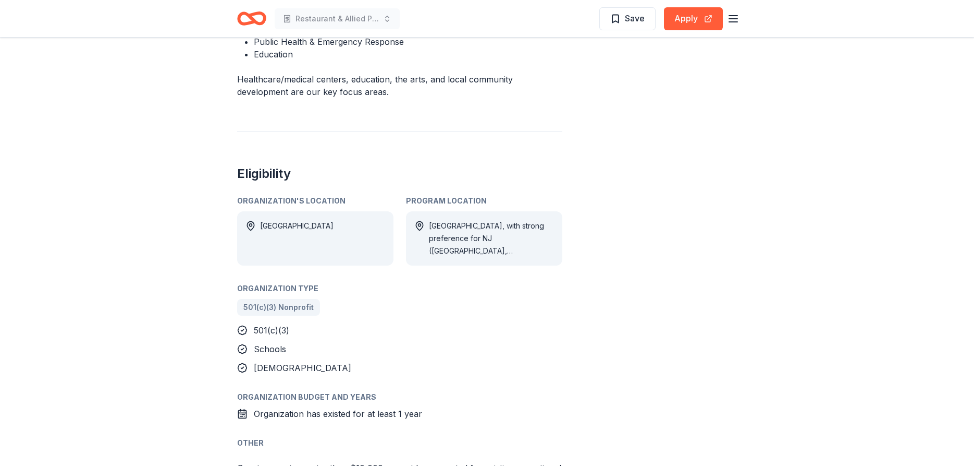
scroll to position [479, 0]
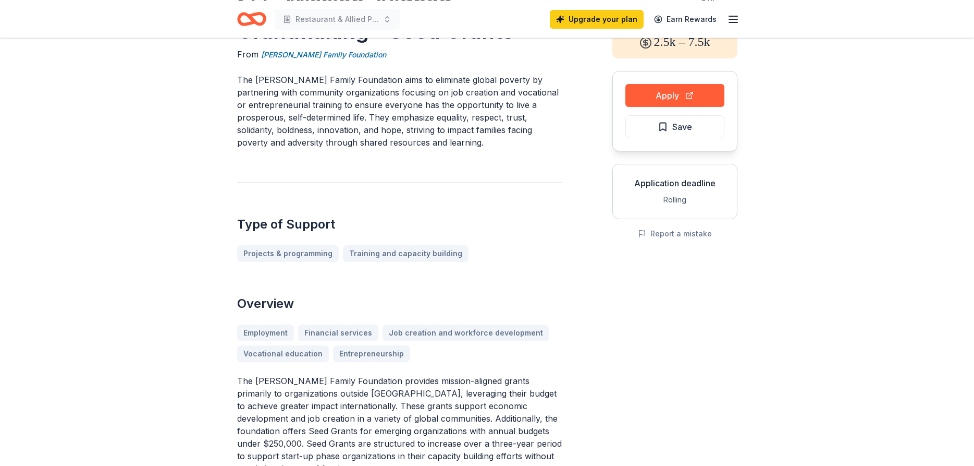
scroll to position [106, 0]
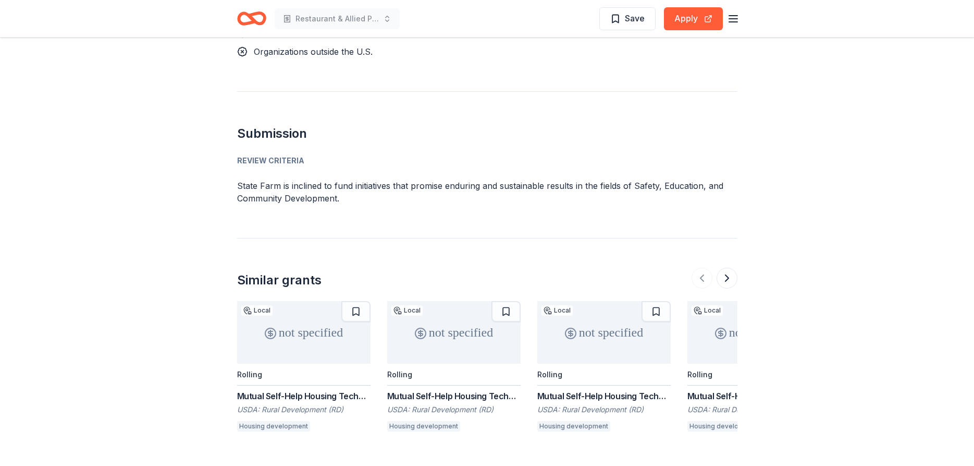
scroll to position [1010, 0]
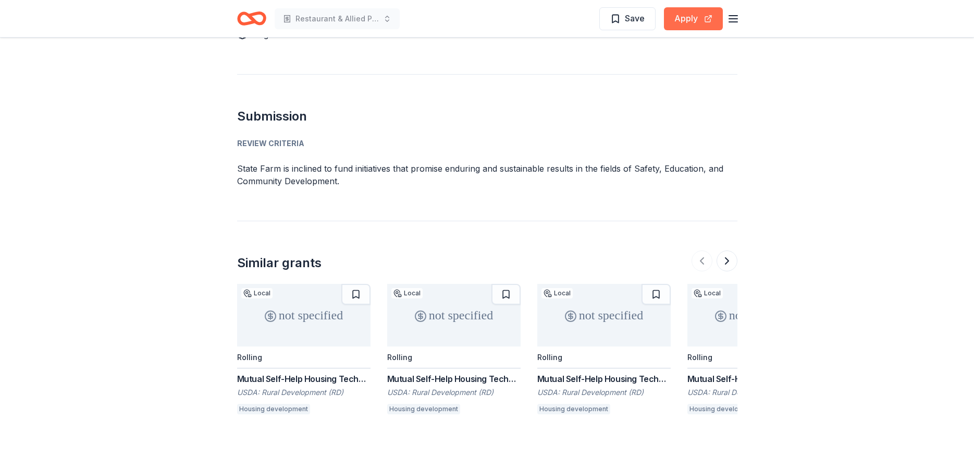
click at [684, 22] on button "Apply" at bounding box center [693, 18] width 59 height 23
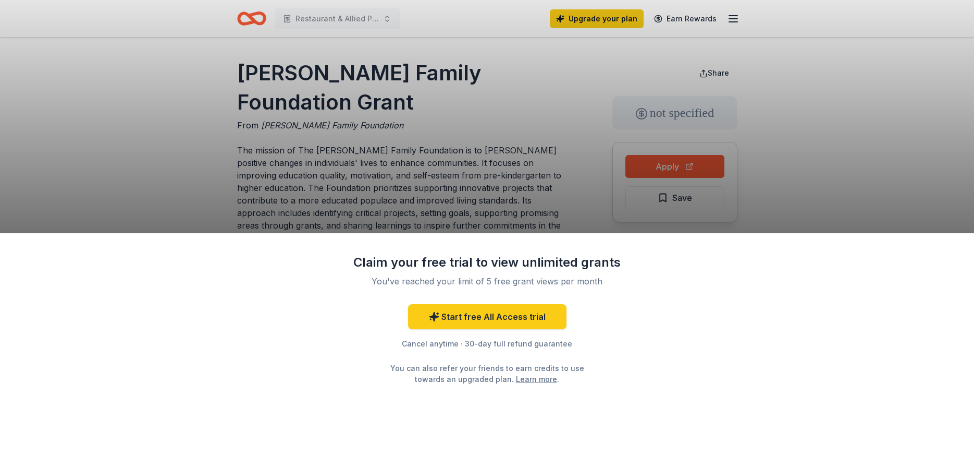
click at [185, 145] on div "Claim your free trial to view unlimited grants You've reached your limit of 5 f…" at bounding box center [487, 233] width 974 height 466
click at [659, 166] on div "Claim your free trial to view unlimited grants You've reached your limit of 5 f…" at bounding box center [487, 233] width 974 height 466
